Goal: Task Accomplishment & Management: Manage account settings

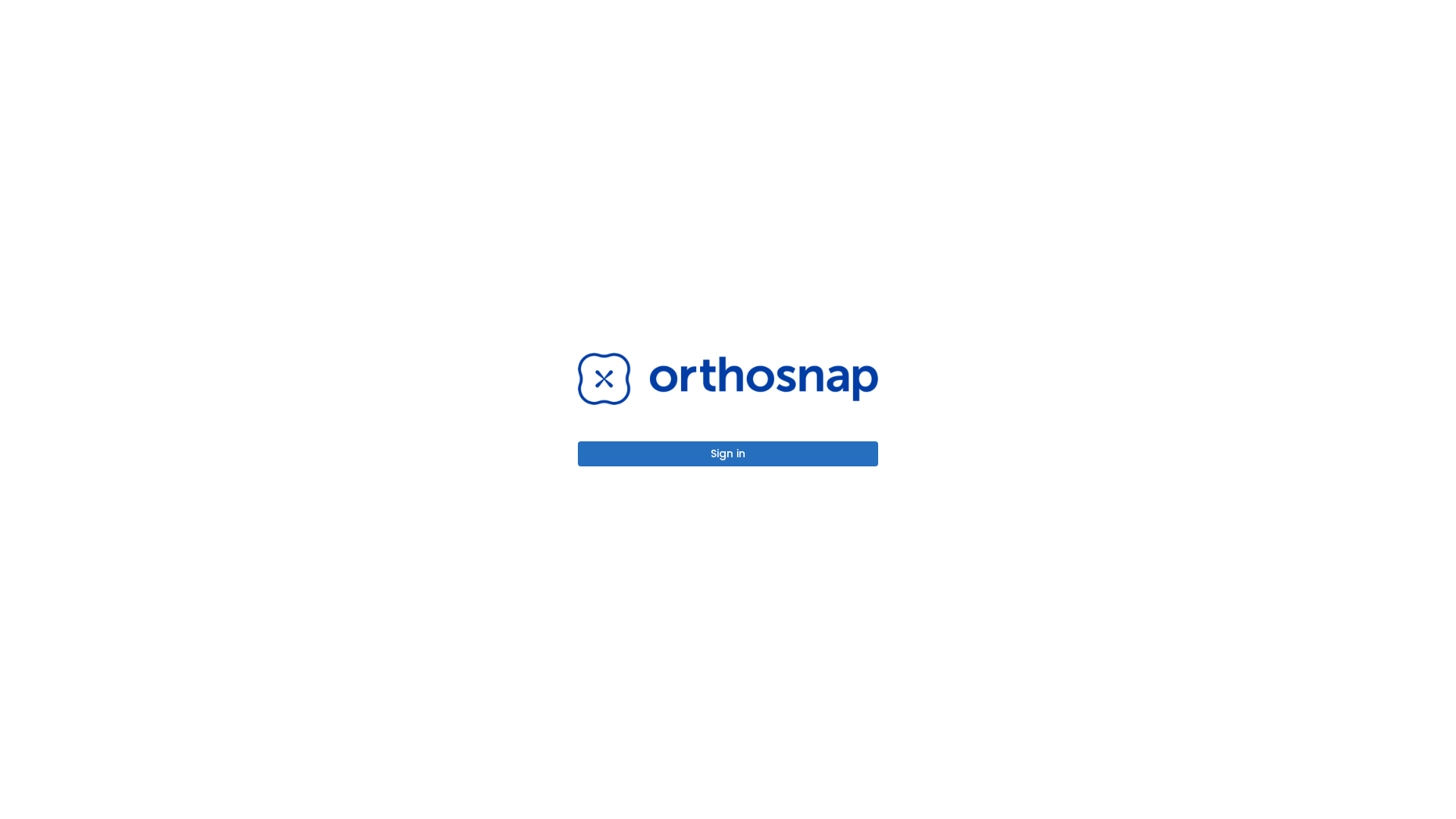
click at [728, 453] on button "Sign in" at bounding box center [728, 454] width 300 height 26
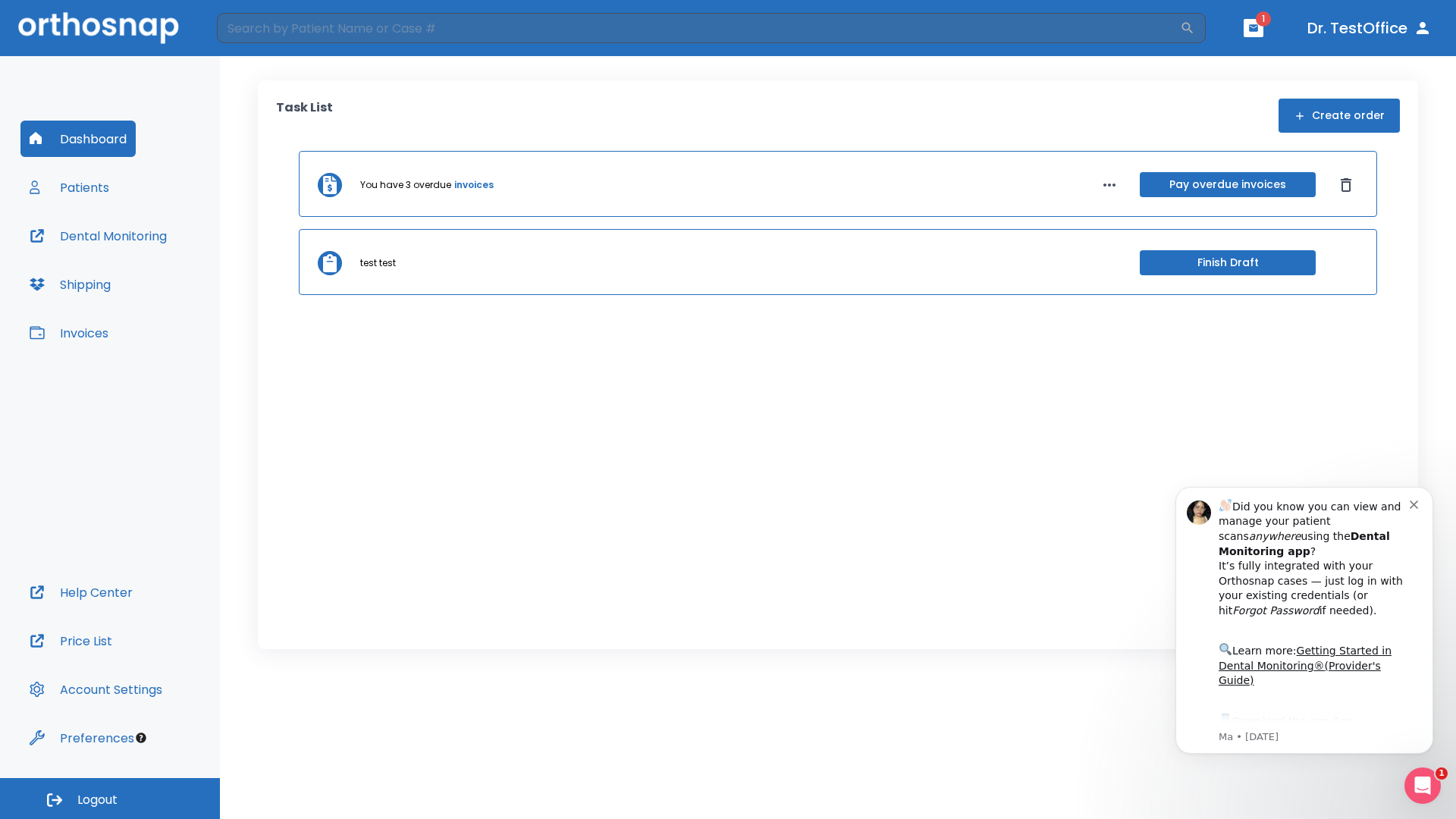
click at [110, 798] on span "Logout" at bounding box center [97, 799] width 40 height 17
